Goal: Task Accomplishment & Management: Complete application form

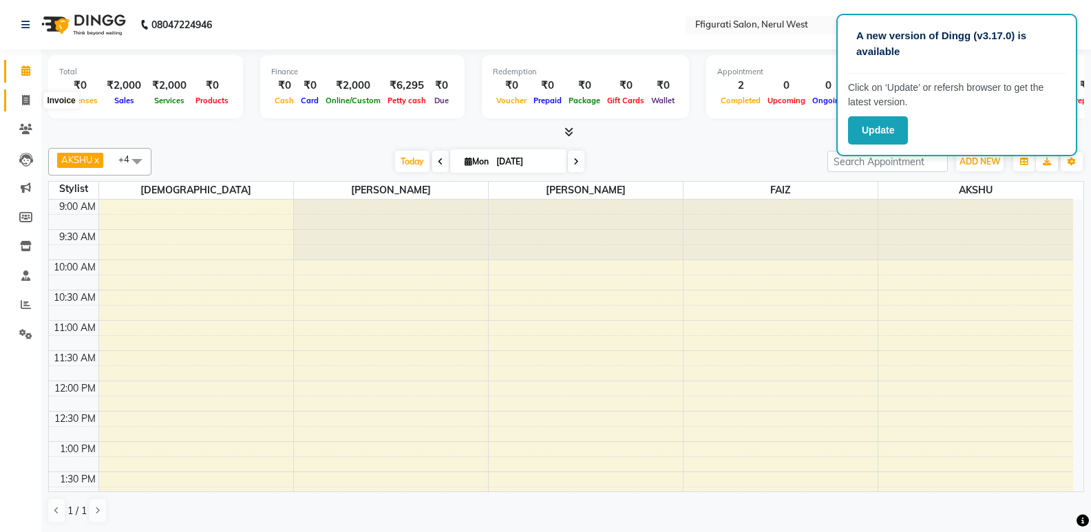
click at [25, 99] on icon at bounding box center [26, 100] width 8 height 10
select select "service"
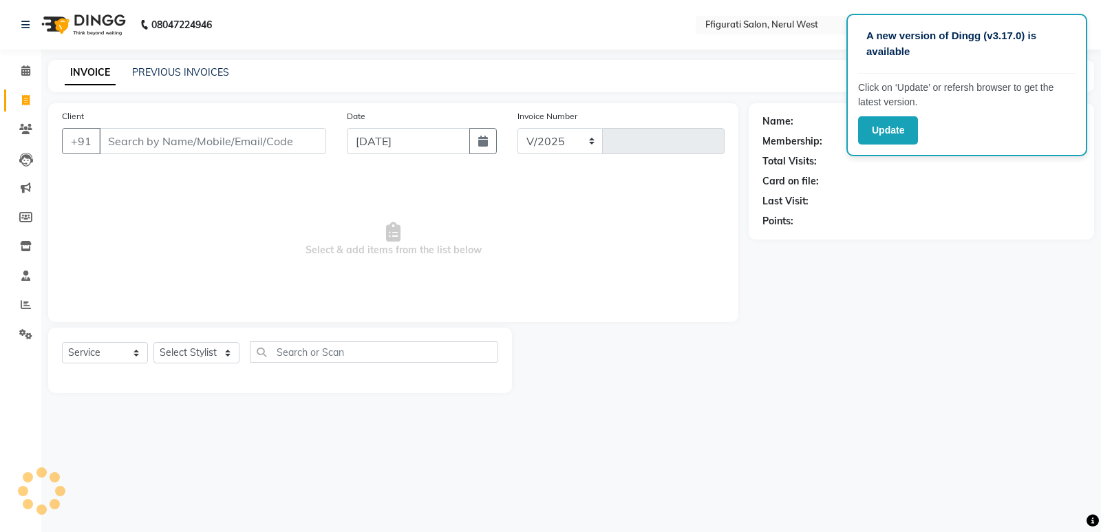
select select "6023"
type input "0861"
click at [237, 147] on input "Client" at bounding box center [212, 141] width 227 height 26
click at [198, 68] on link "PREVIOUS INVOICES" at bounding box center [180, 72] width 97 height 12
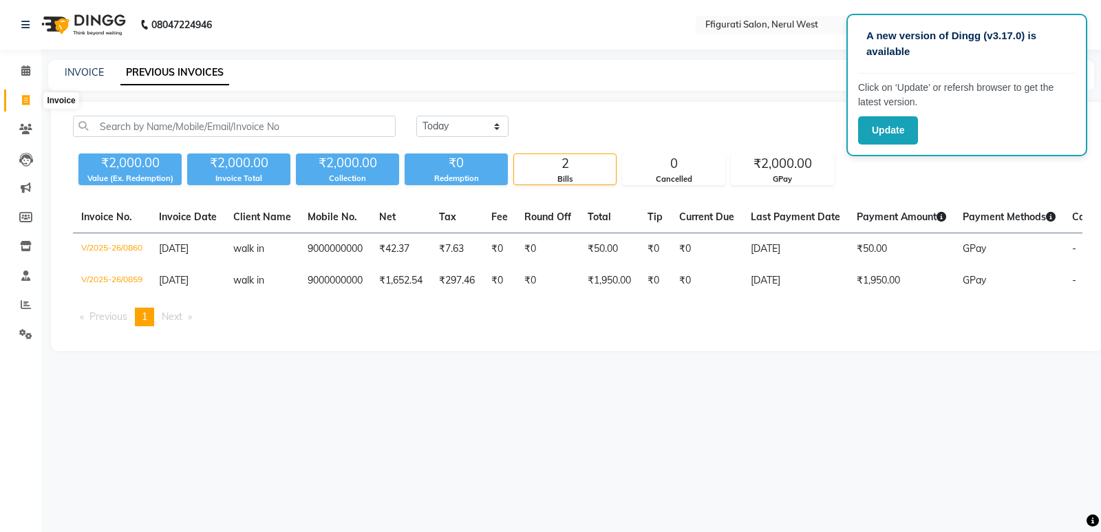
click at [23, 100] on icon at bounding box center [26, 100] width 8 height 10
select select "6023"
select select "service"
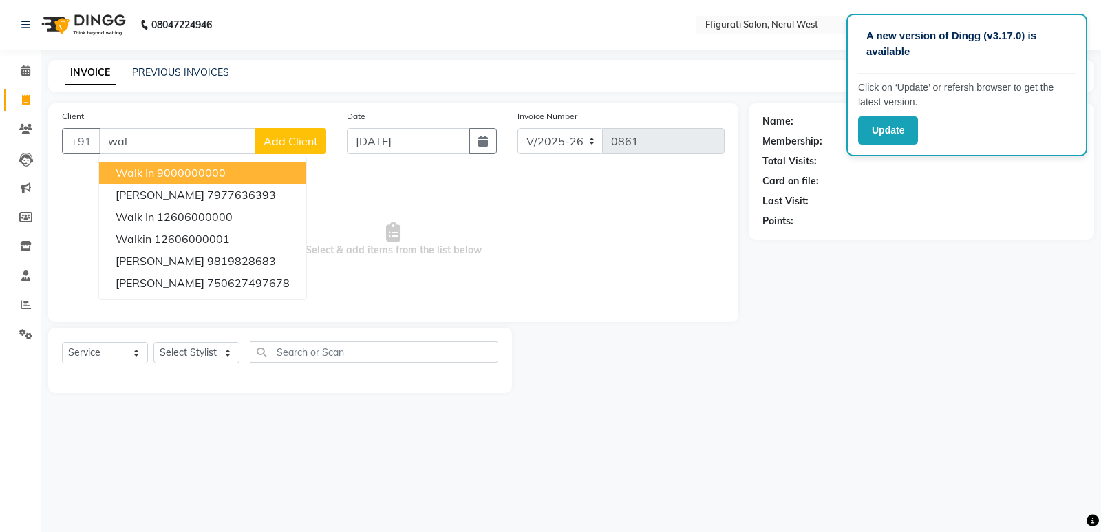
click at [229, 175] on button "walk in 9000000000" at bounding box center [202, 173] width 207 height 22
type input "9000000000"
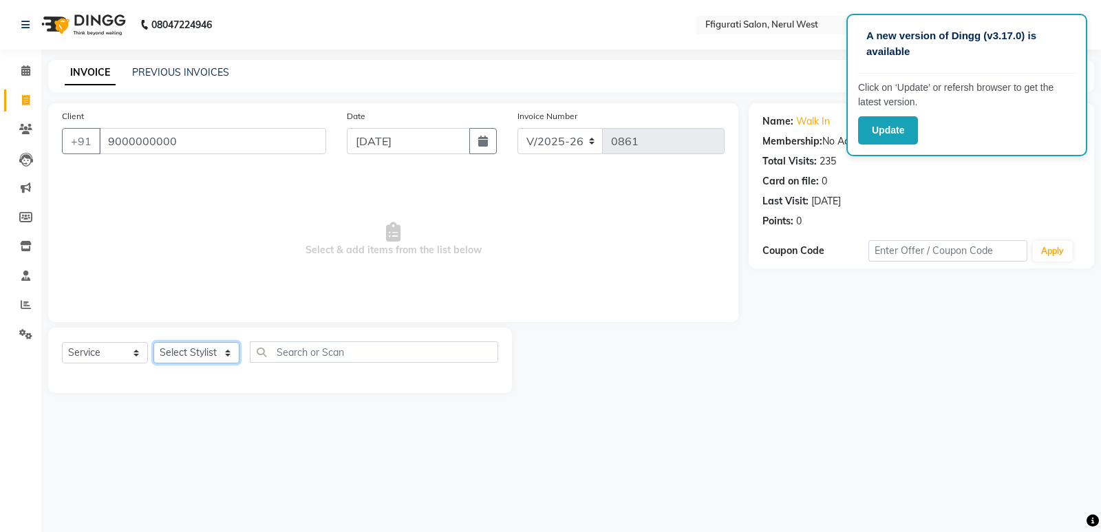
click at [196, 350] on select "Select Stylist [PERSON_NAME] [PERSON_NAME] [PERSON_NAME] Priyanka sana Suraiya …" at bounding box center [197, 352] width 86 height 21
select select "43115"
click at [154, 342] on select "Select Stylist [PERSON_NAME] [PERSON_NAME] [PERSON_NAME] Priyanka sana Suraiya …" at bounding box center [197, 352] width 86 height 21
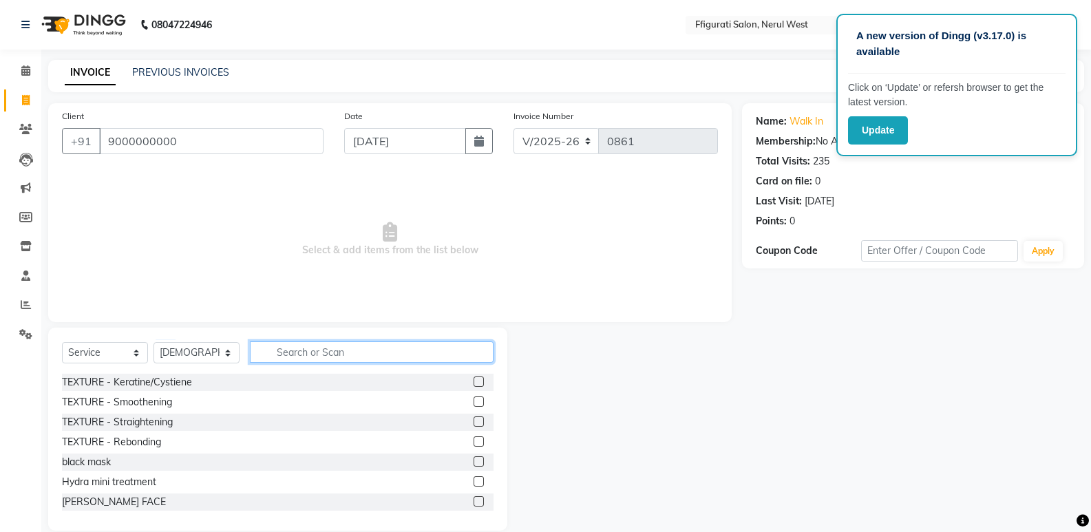
click at [340, 355] on input "text" at bounding box center [372, 351] width 244 height 21
type input "spa"
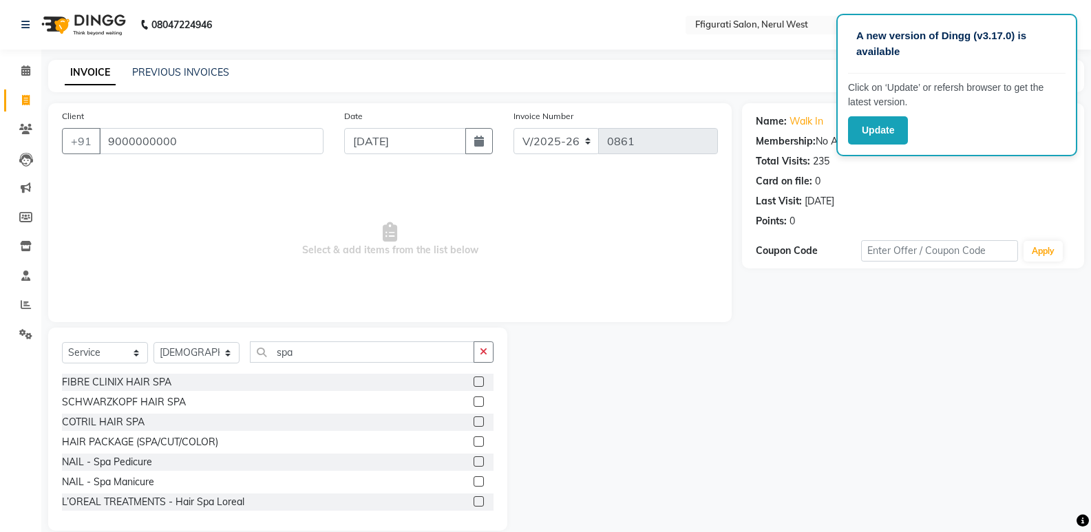
click at [474, 383] on label at bounding box center [479, 382] width 10 height 10
click at [474, 383] on input "checkbox" at bounding box center [478, 382] width 9 height 9
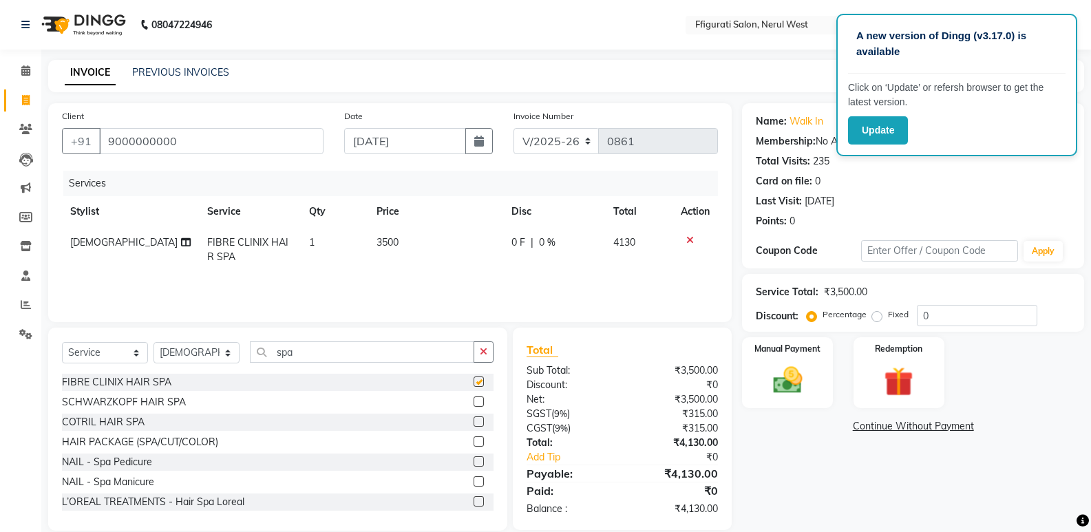
checkbox input "false"
click at [339, 356] on input "spa" at bounding box center [362, 351] width 224 height 21
type input "s"
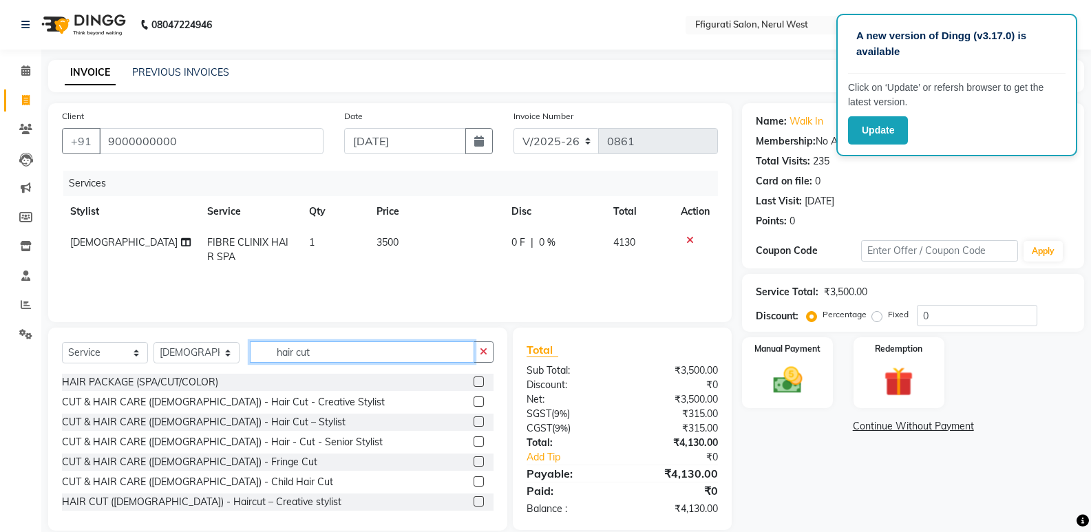
type input "hair cut"
click at [474, 502] on label at bounding box center [479, 501] width 10 height 10
click at [474, 502] on input "checkbox" at bounding box center [478, 502] width 9 height 9
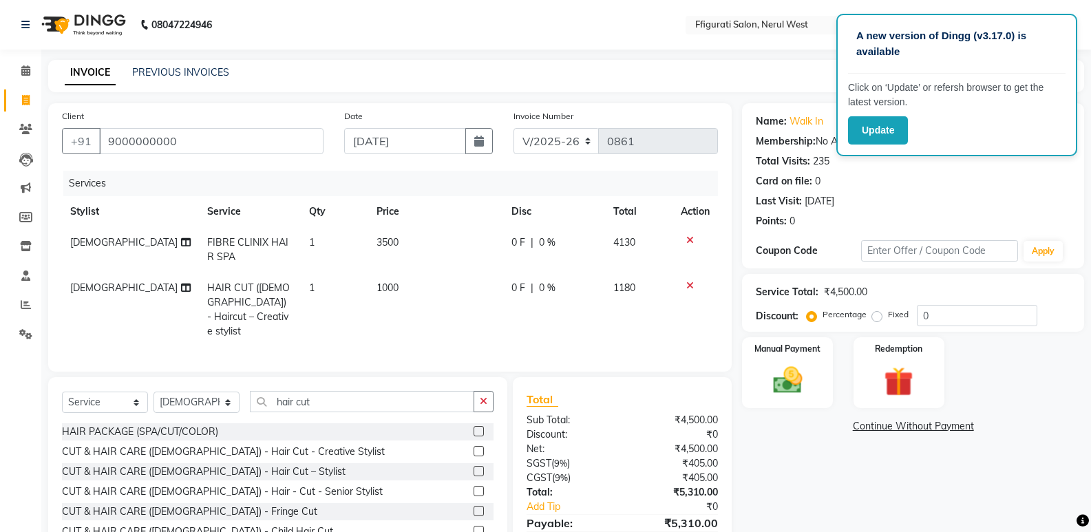
checkbox input "false"
click at [408, 289] on td "1000" at bounding box center [435, 310] width 135 height 74
select select "43115"
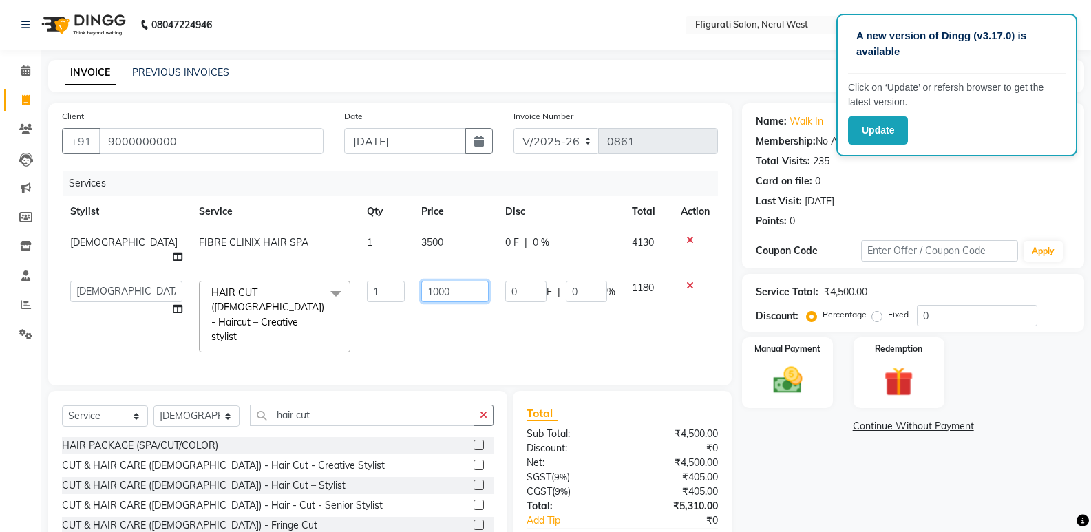
click at [456, 282] on input "1000" at bounding box center [454, 291] width 67 height 21
type input "1"
type input "1500"
click at [362, 405] on input "hair cut" at bounding box center [362, 415] width 224 height 21
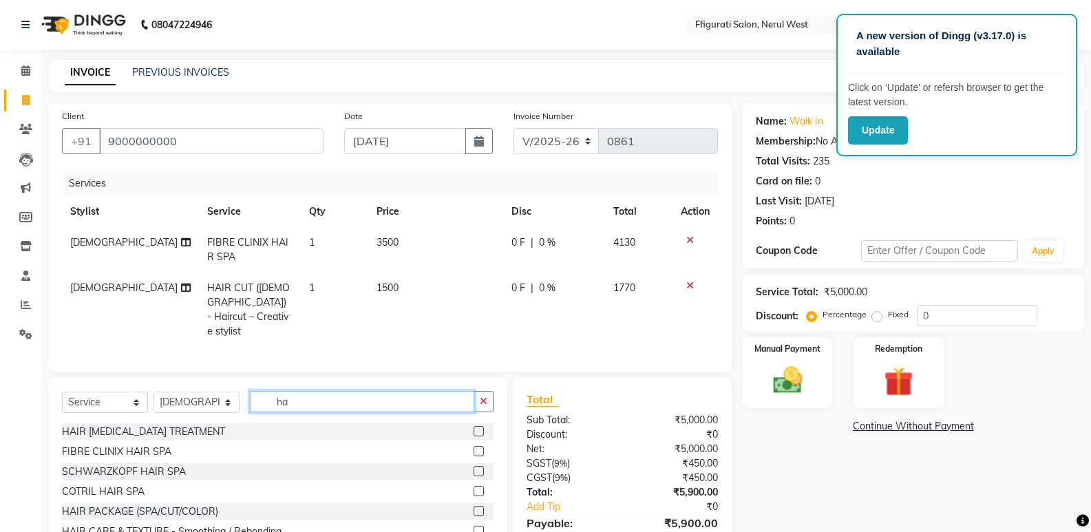
type input "h"
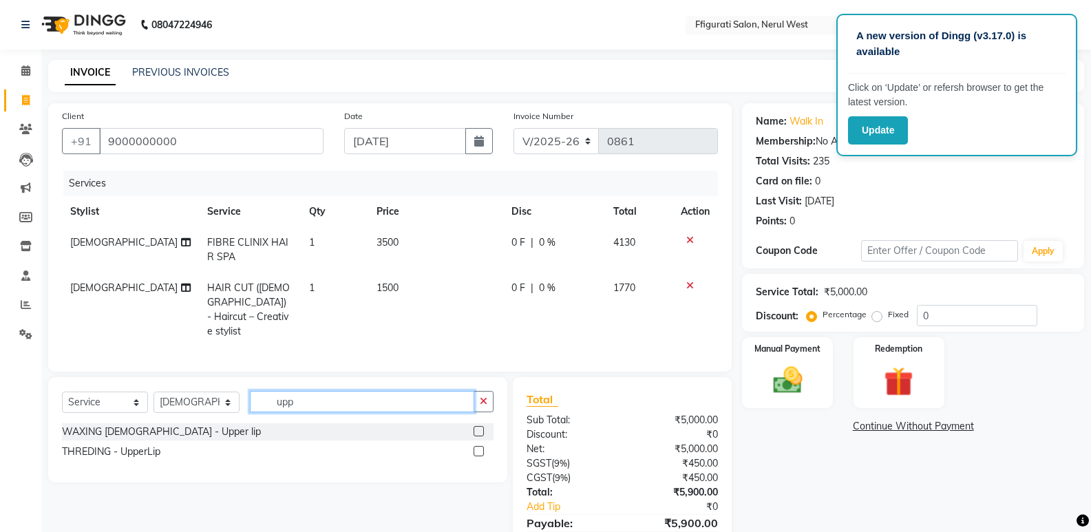
type input "upp"
click at [480, 448] on label at bounding box center [479, 451] width 10 height 10
click at [480, 448] on input "checkbox" at bounding box center [478, 451] width 9 height 9
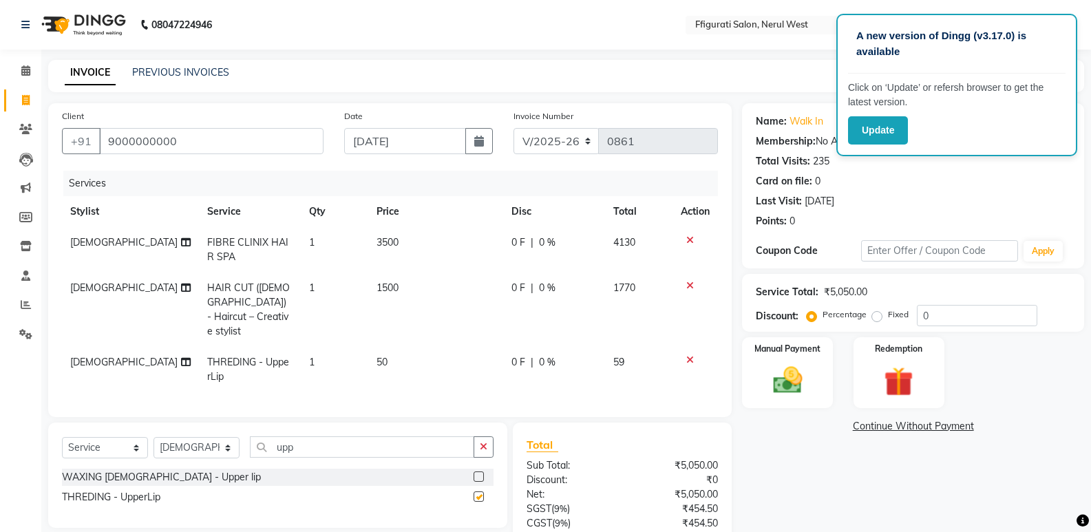
checkbox input "false"
click at [888, 315] on label "Fixed" at bounding box center [898, 314] width 21 height 12
click at [875, 315] on input "Fixed" at bounding box center [880, 315] width 10 height 10
radio input "true"
click at [958, 315] on input "0" at bounding box center [977, 315] width 120 height 21
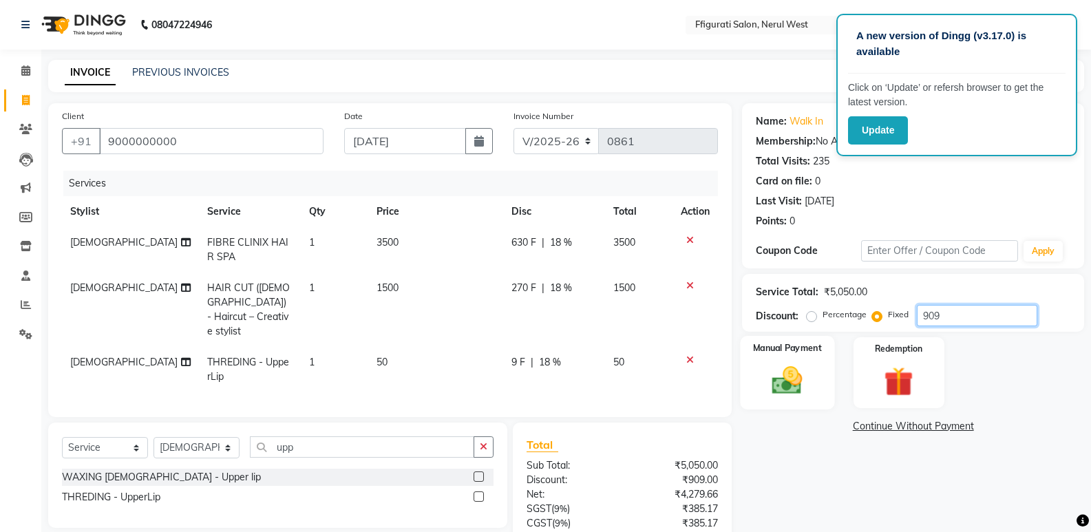
type input "909"
click at [779, 363] on img at bounding box center [787, 380] width 49 height 35
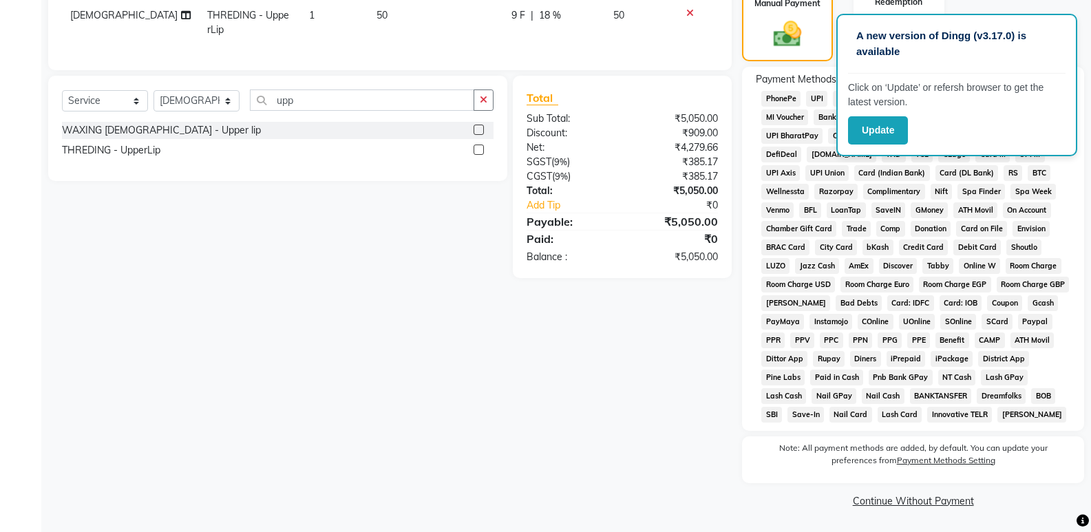
scroll to position [72, 0]
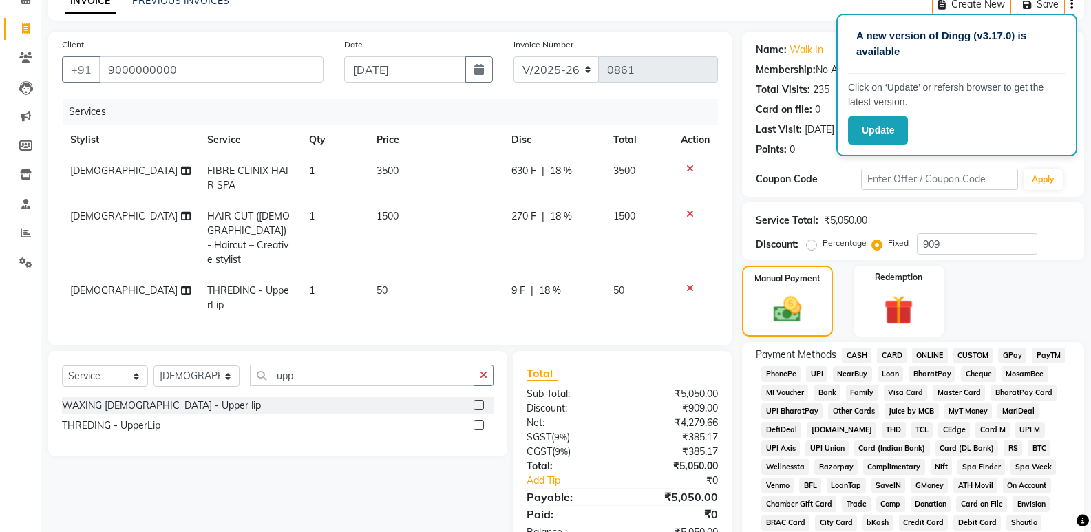
click at [1014, 353] on span "GPay" at bounding box center [1012, 356] width 28 height 16
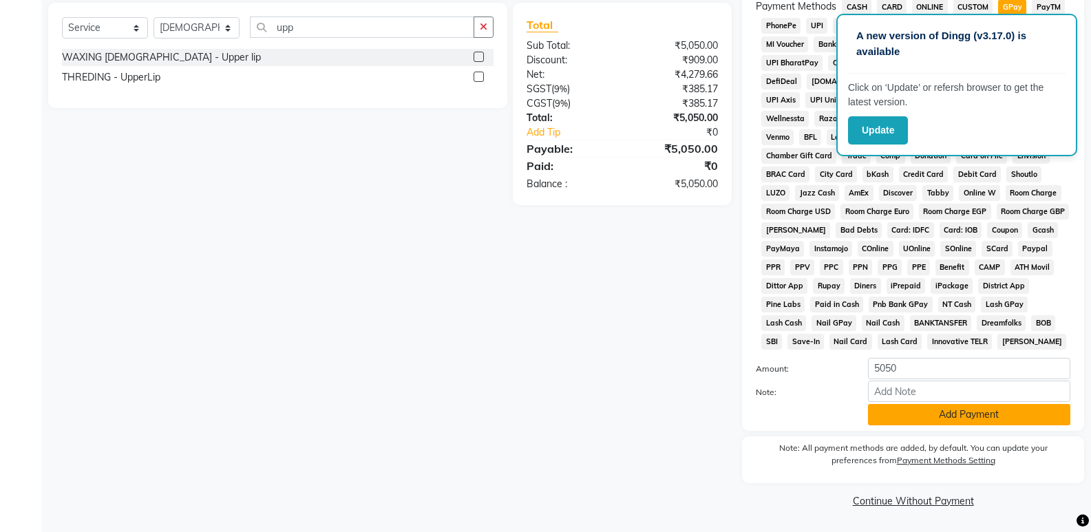
click at [939, 416] on button "Add Payment" at bounding box center [969, 414] width 202 height 21
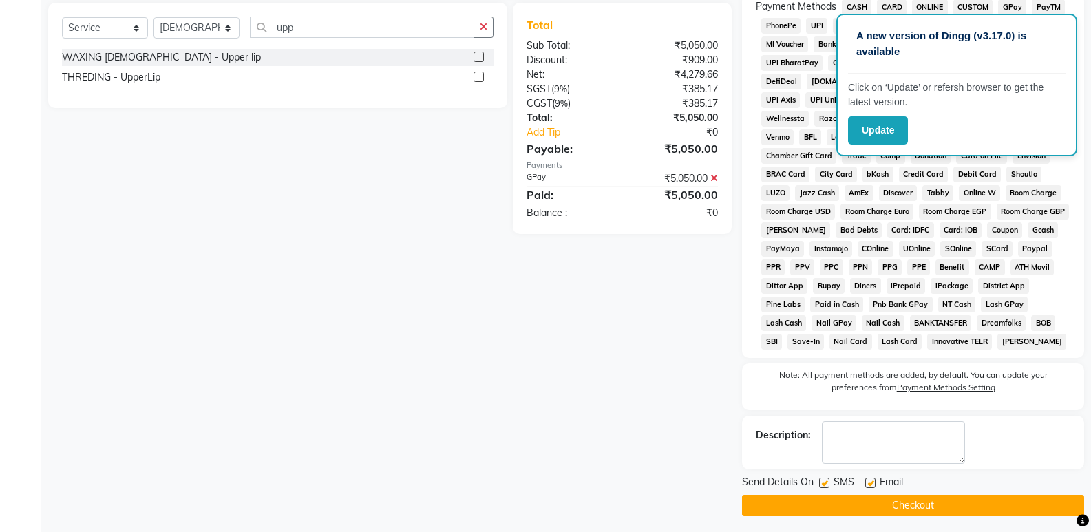
scroll to position [425, 0]
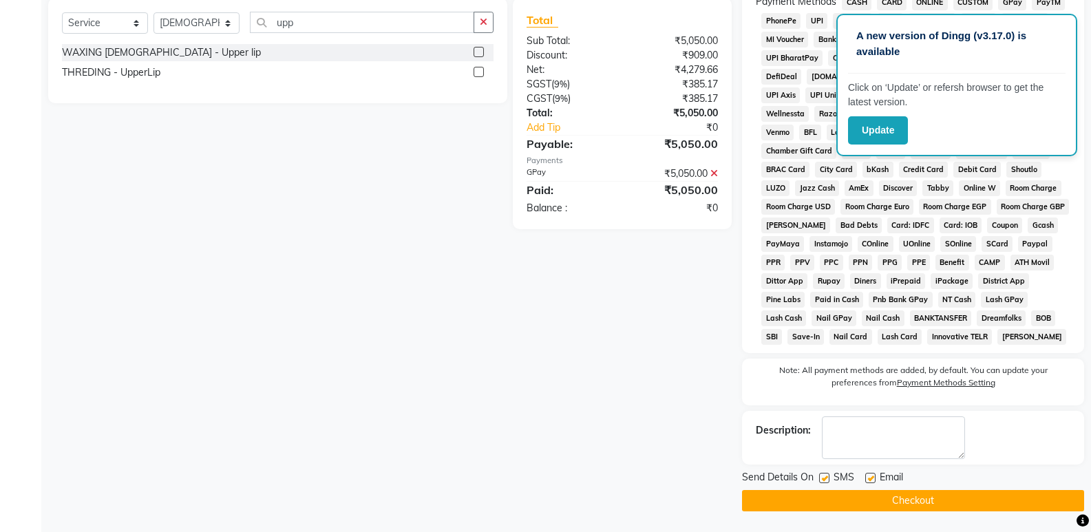
click at [825, 480] on label at bounding box center [824, 478] width 10 height 10
click at [825, 480] on input "checkbox" at bounding box center [823, 478] width 9 height 9
checkbox input "false"
click at [872, 480] on label at bounding box center [870, 478] width 10 height 10
click at [872, 480] on input "checkbox" at bounding box center [869, 478] width 9 height 9
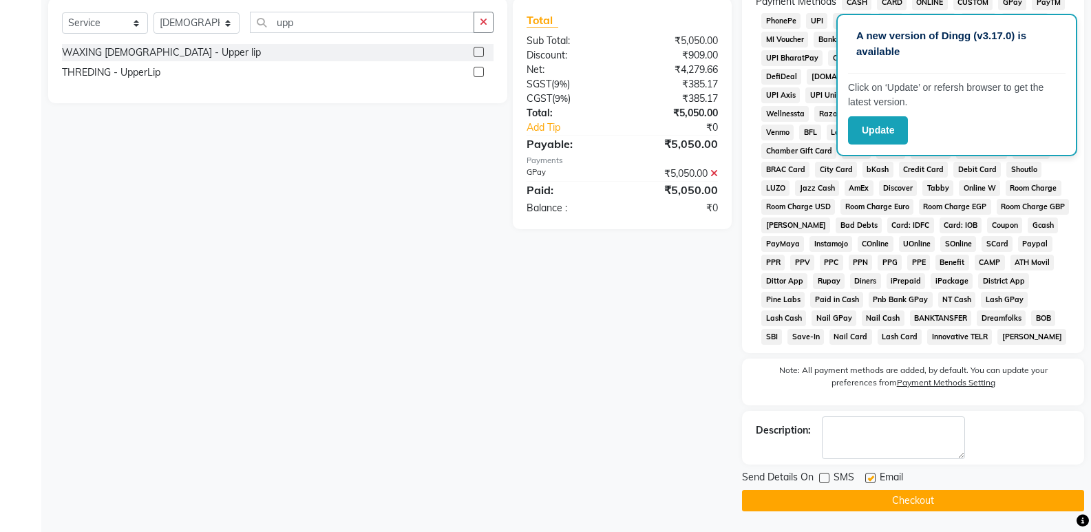
checkbox input "false"
click at [874, 500] on button "Checkout" at bounding box center [913, 500] width 342 height 21
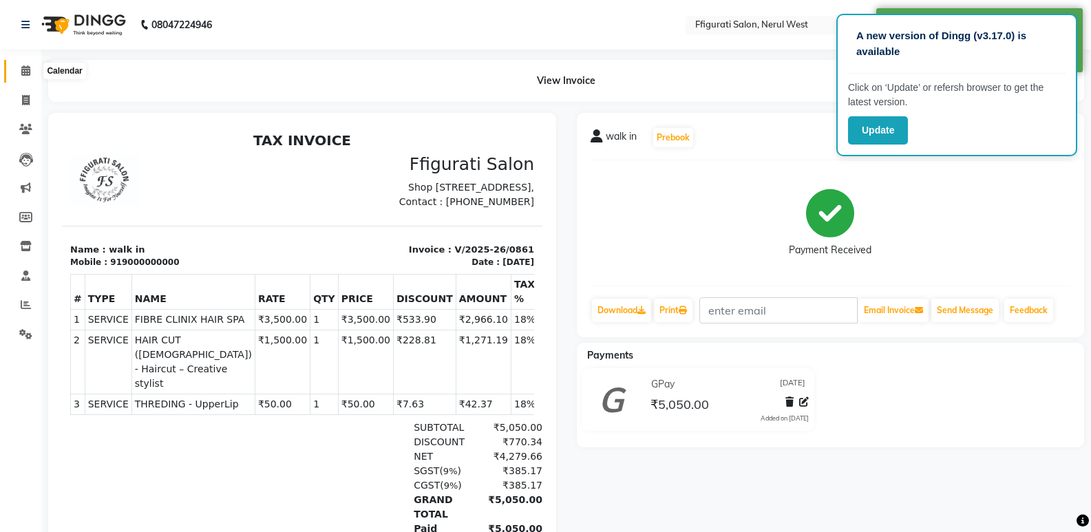
click at [23, 71] on icon at bounding box center [25, 70] width 9 height 10
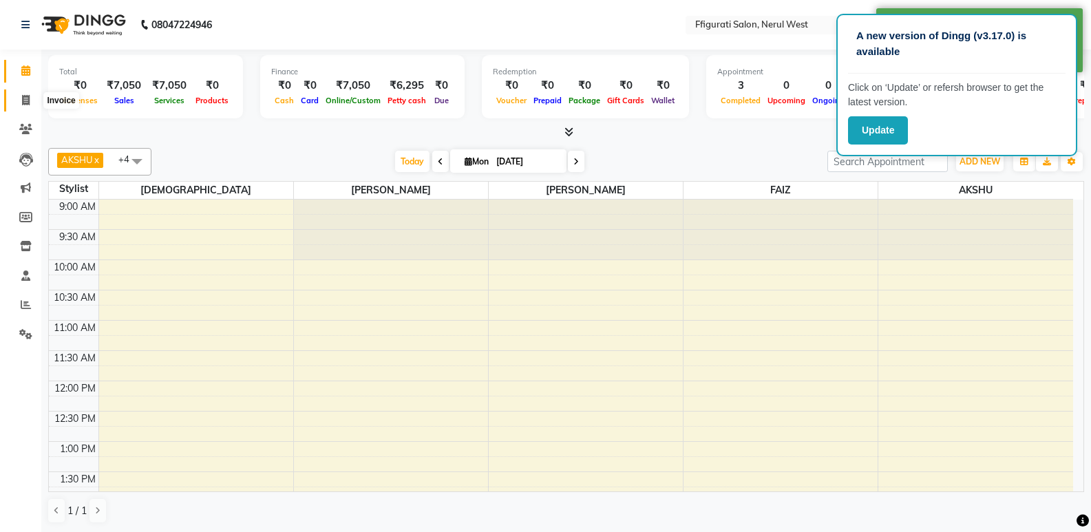
click at [25, 98] on icon at bounding box center [26, 100] width 8 height 10
select select "service"
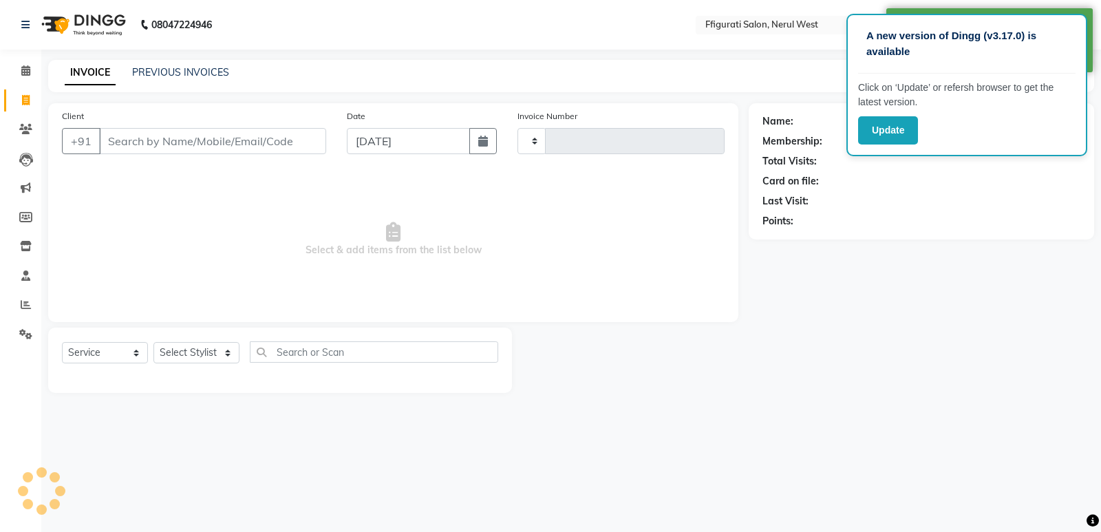
type input "0862"
select select "6023"
click at [187, 144] on input "Client" at bounding box center [212, 141] width 227 height 26
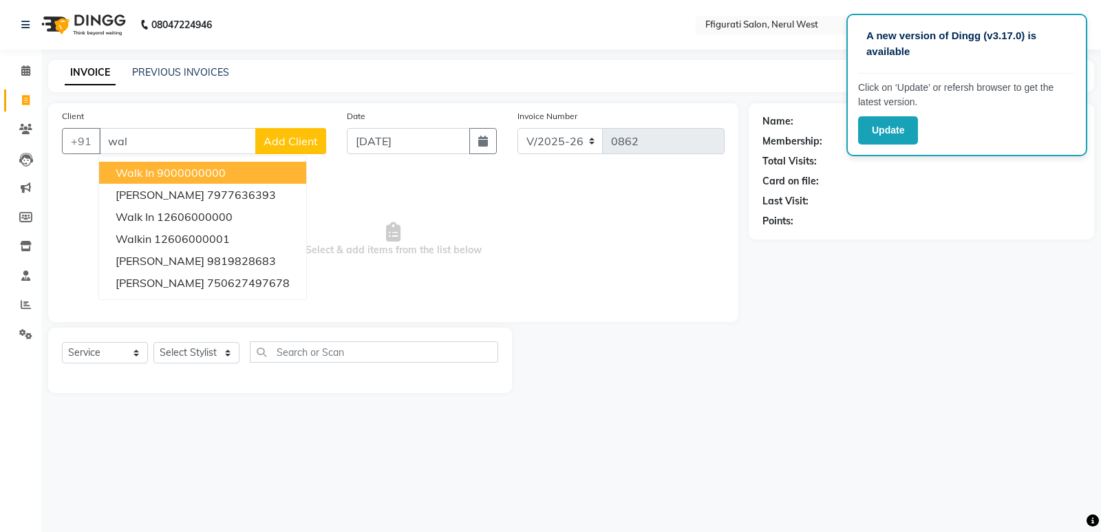
click at [213, 175] on ngb-highlight "9000000000" at bounding box center [191, 173] width 69 height 14
type input "9000000000"
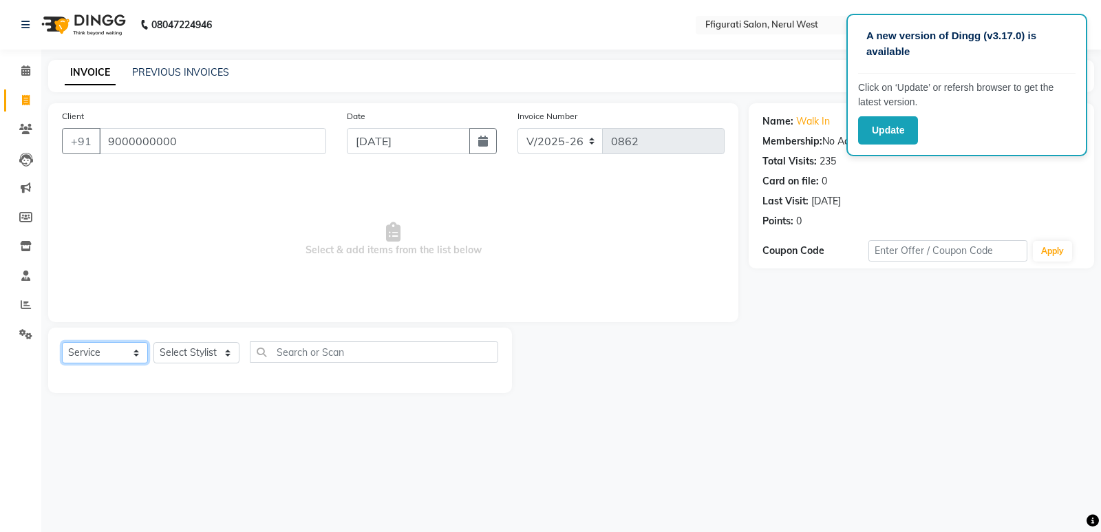
drag, startPoint x: 89, startPoint y: 350, endPoint x: 92, endPoint y: 330, distance: 20.1
click at [89, 350] on select "Select Service Product Membership Package Voucher Prepaid Gift Card" at bounding box center [105, 352] width 86 height 21
select select "product"
click at [62, 342] on select "Select Service Product Membership Package Voucher Prepaid Gift Card" at bounding box center [105, 352] width 86 height 21
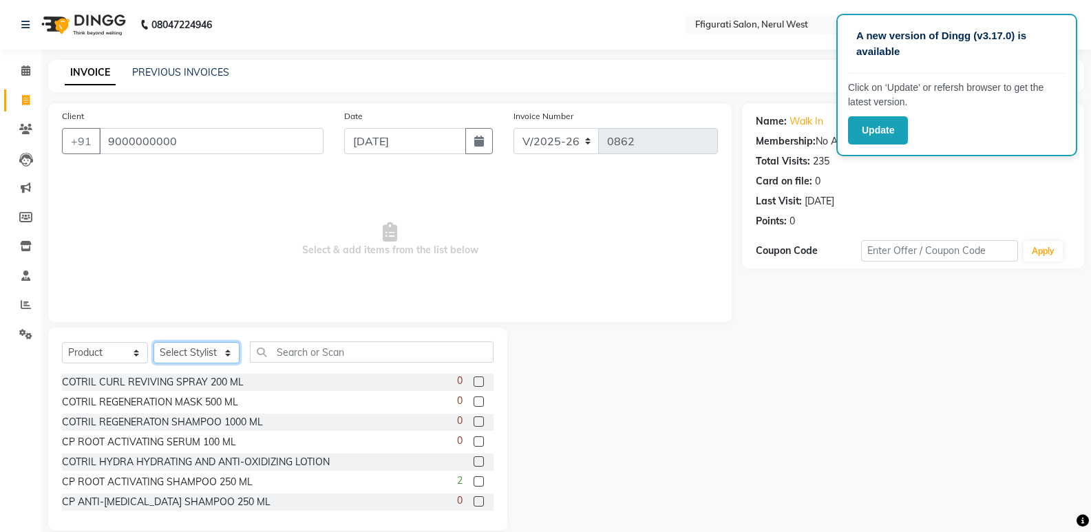
click at [195, 355] on select "Select Stylist [PERSON_NAME] [PERSON_NAME] [PERSON_NAME] Priyanka sana Suraiya …" at bounding box center [197, 352] width 86 height 21
select select "43115"
click at [154, 342] on select "Select Stylist [PERSON_NAME] [PERSON_NAME] [PERSON_NAME] Priyanka sana Suraiya …" at bounding box center [197, 352] width 86 height 21
click at [307, 357] on input "text" at bounding box center [372, 351] width 244 height 21
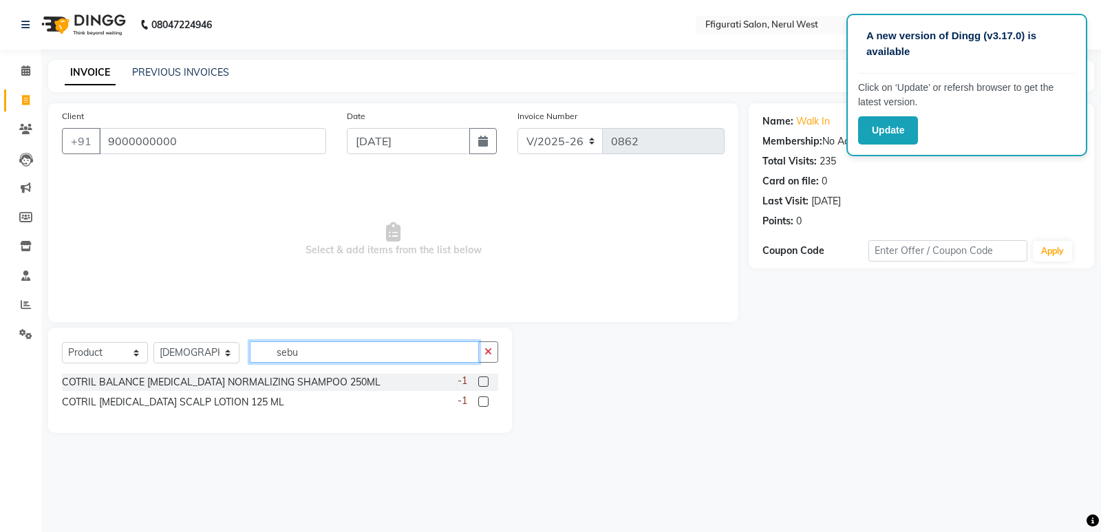
type input "sebu"
click at [483, 404] on label at bounding box center [483, 402] width 10 height 10
click at [483, 404] on input "checkbox" at bounding box center [482, 402] width 9 height 9
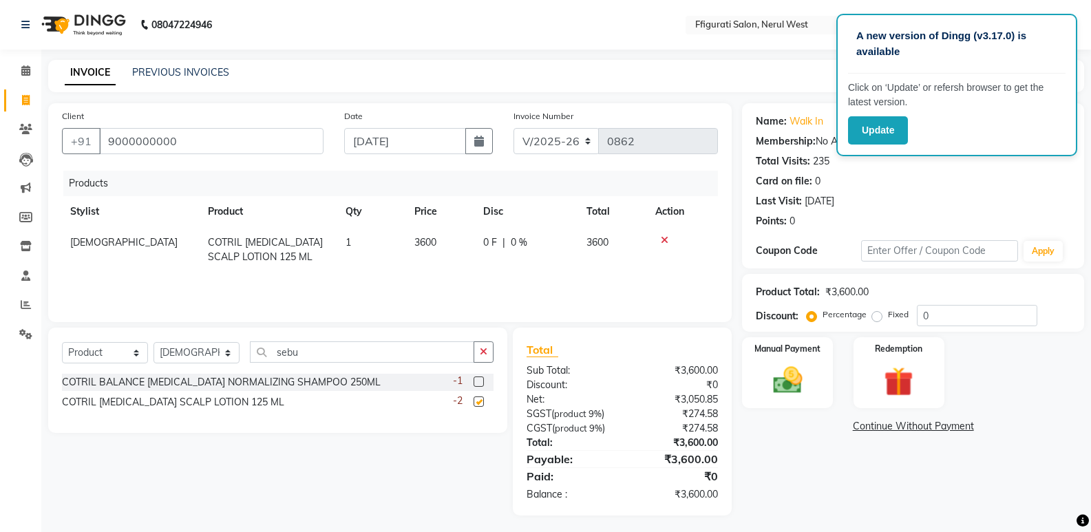
checkbox input "false"
click at [794, 355] on div "Manual Payment" at bounding box center [788, 373] width 94 height 74
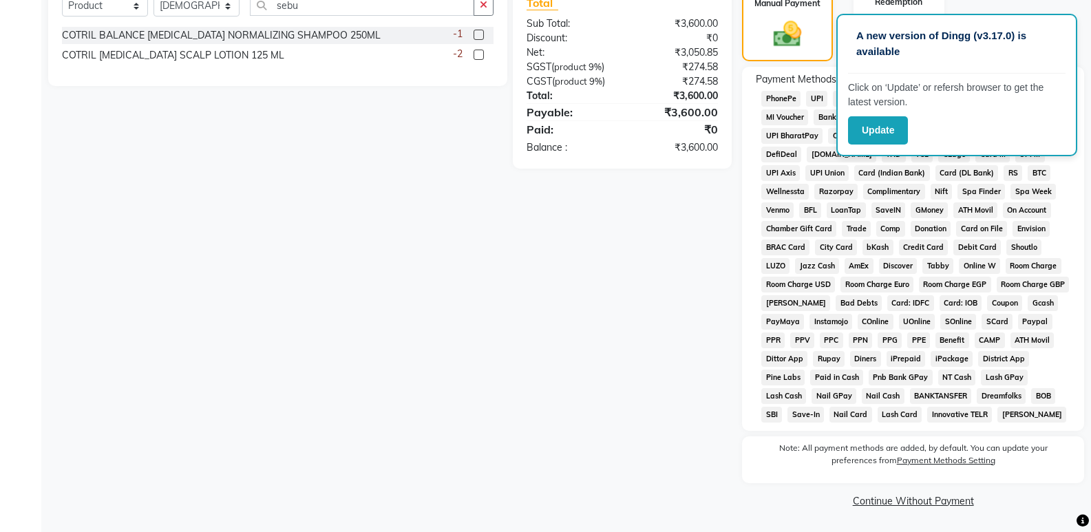
scroll to position [72, 0]
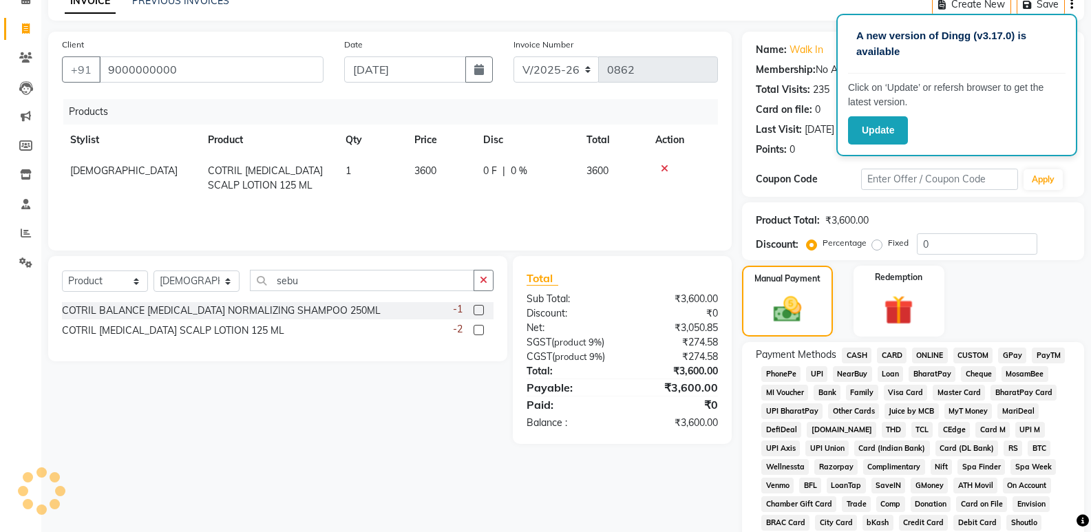
click at [1010, 355] on span "GPay" at bounding box center [1012, 356] width 28 height 16
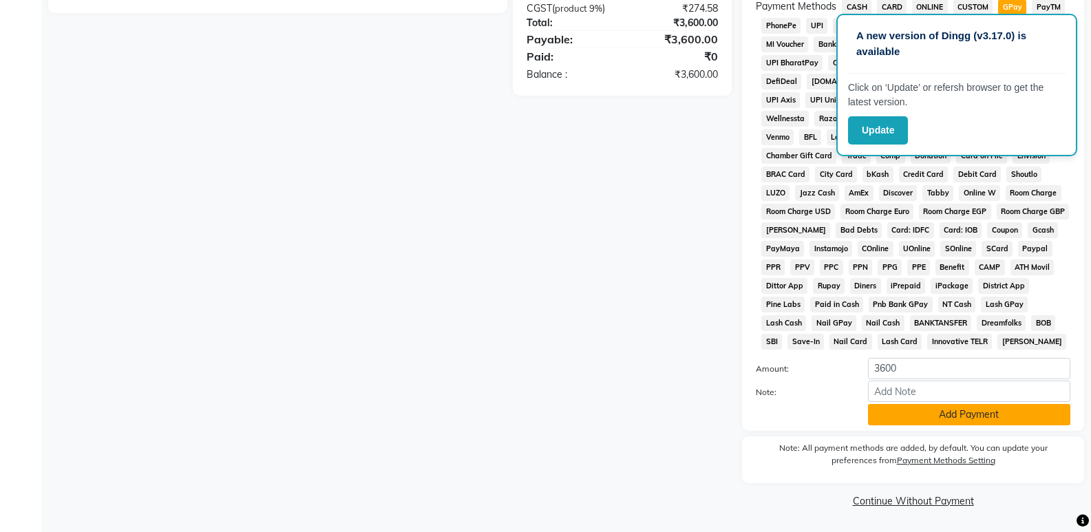
click at [933, 411] on button "Add Payment" at bounding box center [969, 414] width 202 height 21
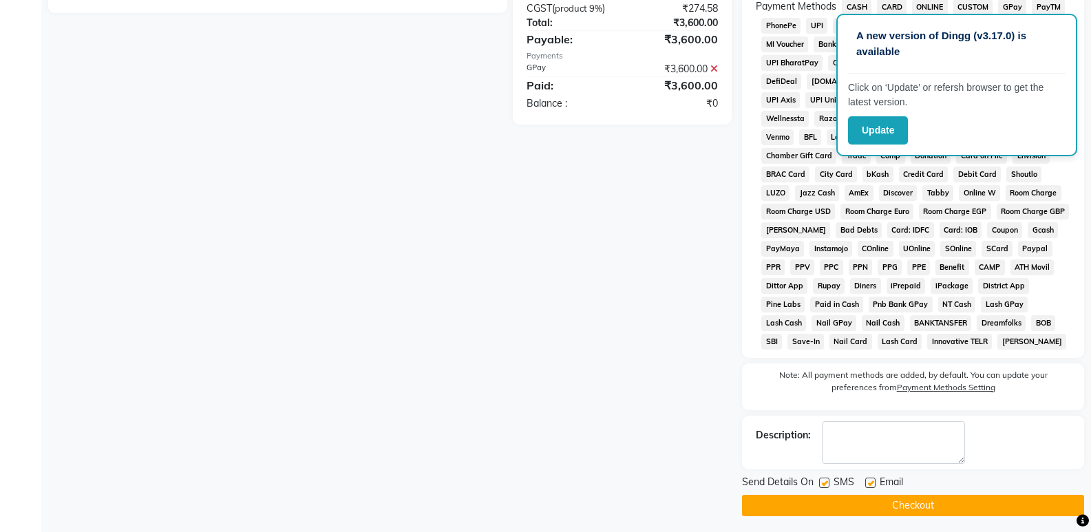
scroll to position [425, 0]
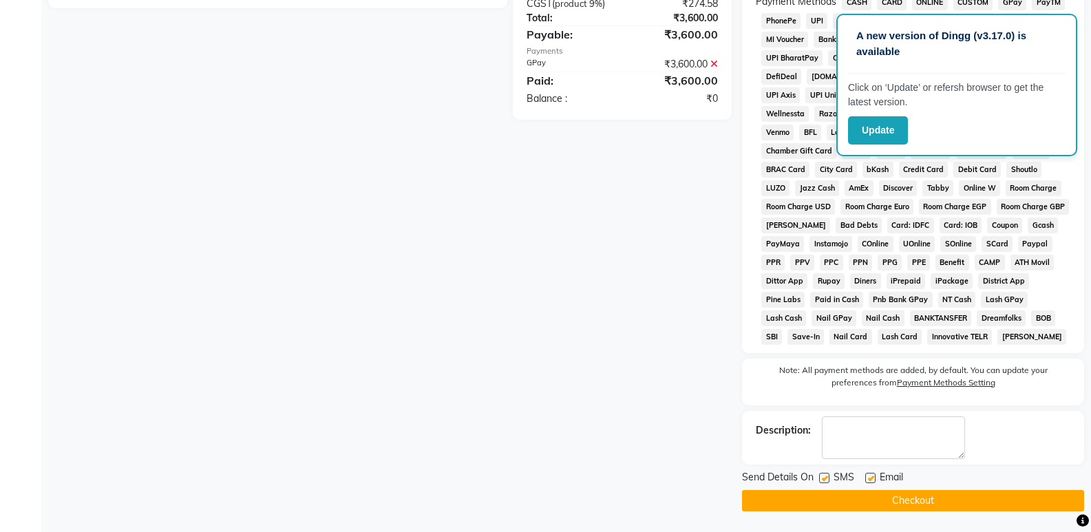
click at [825, 477] on label at bounding box center [824, 478] width 10 height 10
click at [825, 477] on input "checkbox" at bounding box center [823, 478] width 9 height 9
checkbox input "false"
click at [874, 477] on label at bounding box center [870, 478] width 10 height 10
click at [874, 477] on input "checkbox" at bounding box center [869, 478] width 9 height 9
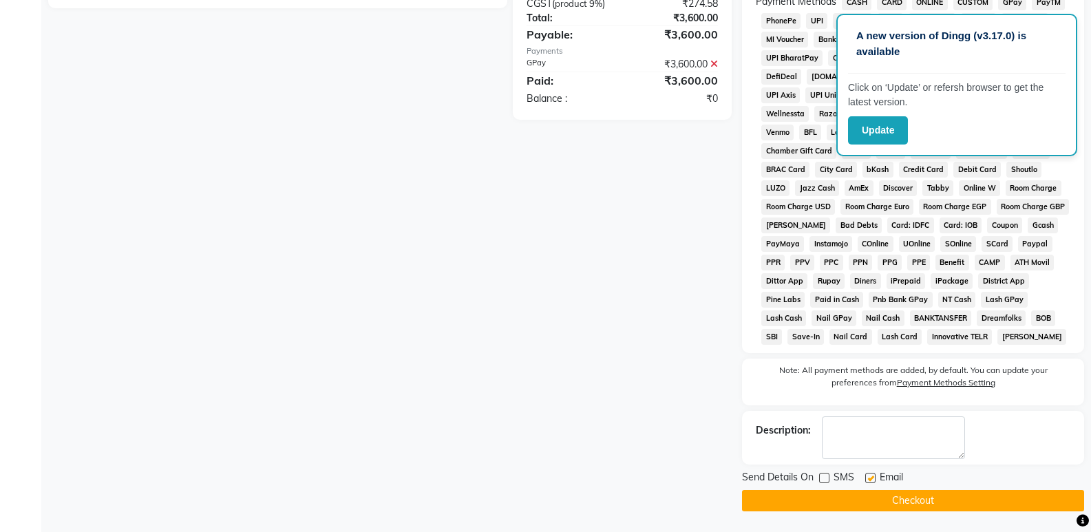
checkbox input "false"
click at [865, 494] on button "Checkout" at bounding box center [913, 500] width 342 height 21
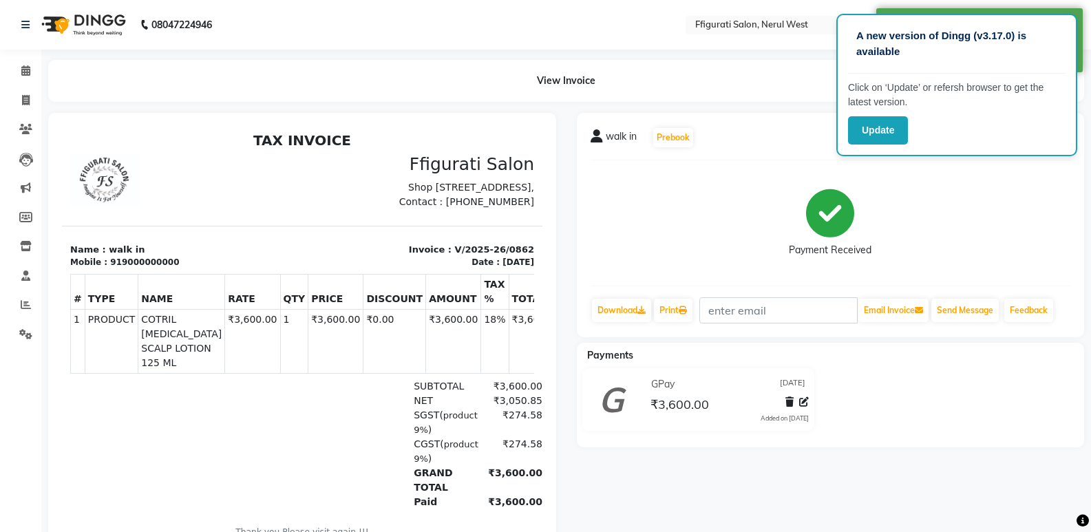
scroll to position [68, 0]
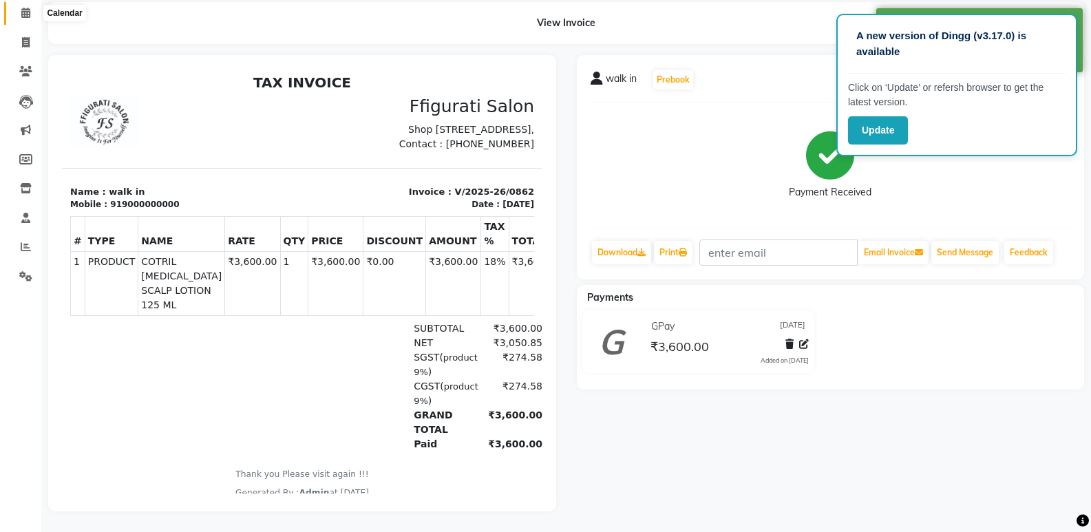
click at [22, 8] on icon at bounding box center [25, 13] width 9 height 10
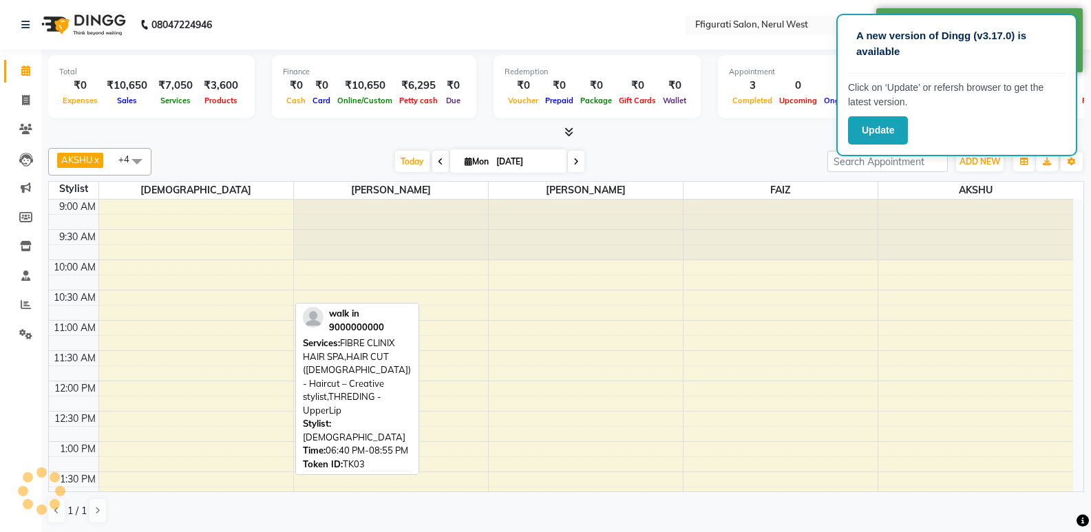
scroll to position [529, 0]
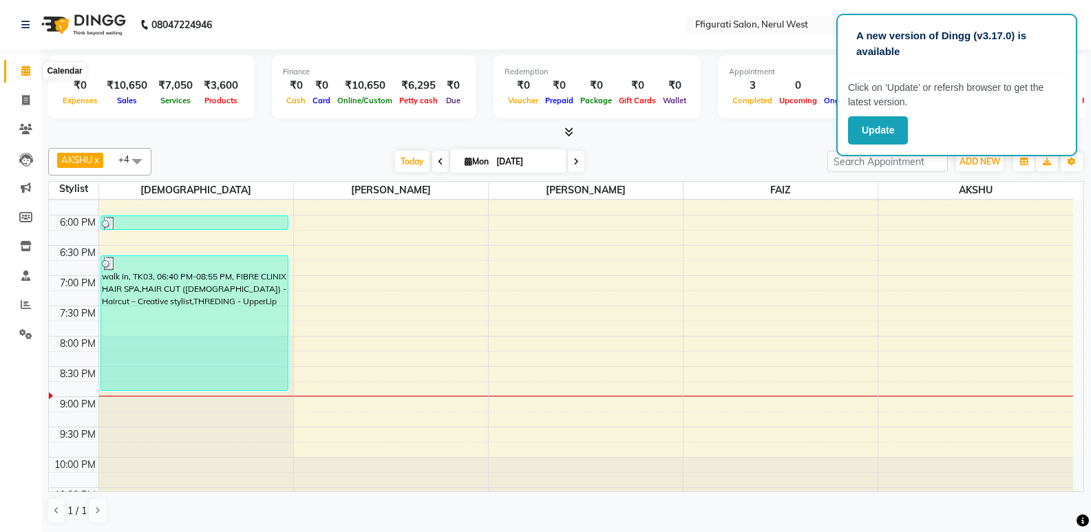
click at [25, 71] on icon at bounding box center [25, 70] width 9 height 10
click at [855, 436] on div "9:00 AM 9:30 AM 10:00 AM 10:30 AM 11:00 AM 11:30 AM 12:00 PM 12:30 PM 1:00 PM 1…" at bounding box center [561, 93] width 1024 height 847
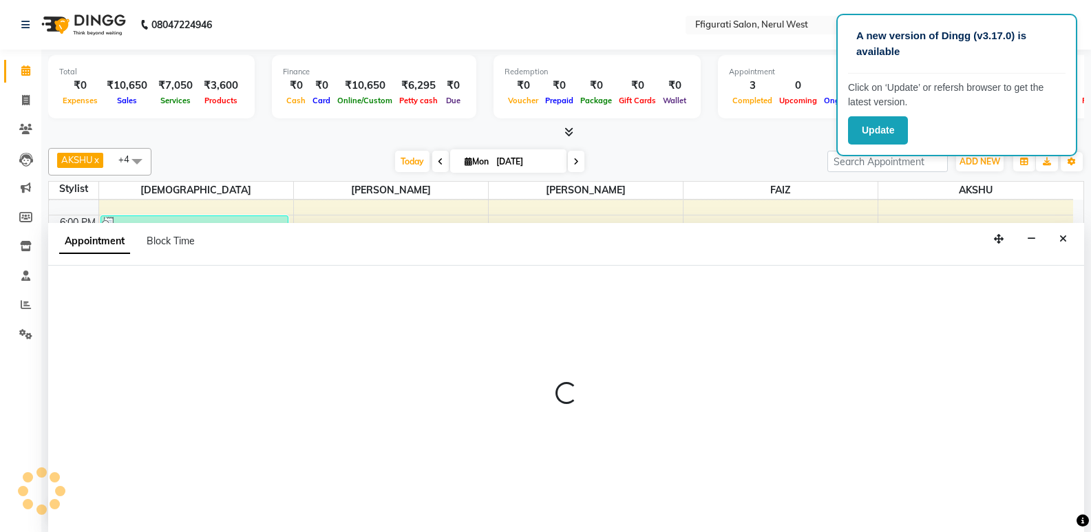
scroll to position [1, 0]
select select "59371"
select select "1290"
select select "tentative"
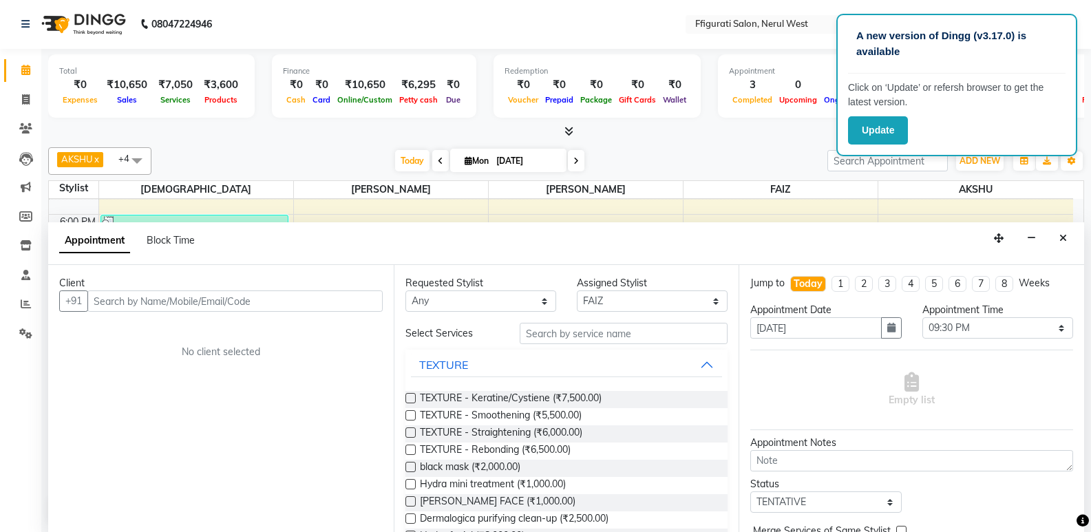
click at [990, 520] on div "Jump to [DATE] 1 2 3 4 5 6 7 8 Weeks Appointment Date [DATE] Appointment Time S…" at bounding box center [912, 398] width 346 height 267
